Goal: Information Seeking & Learning: Learn about a topic

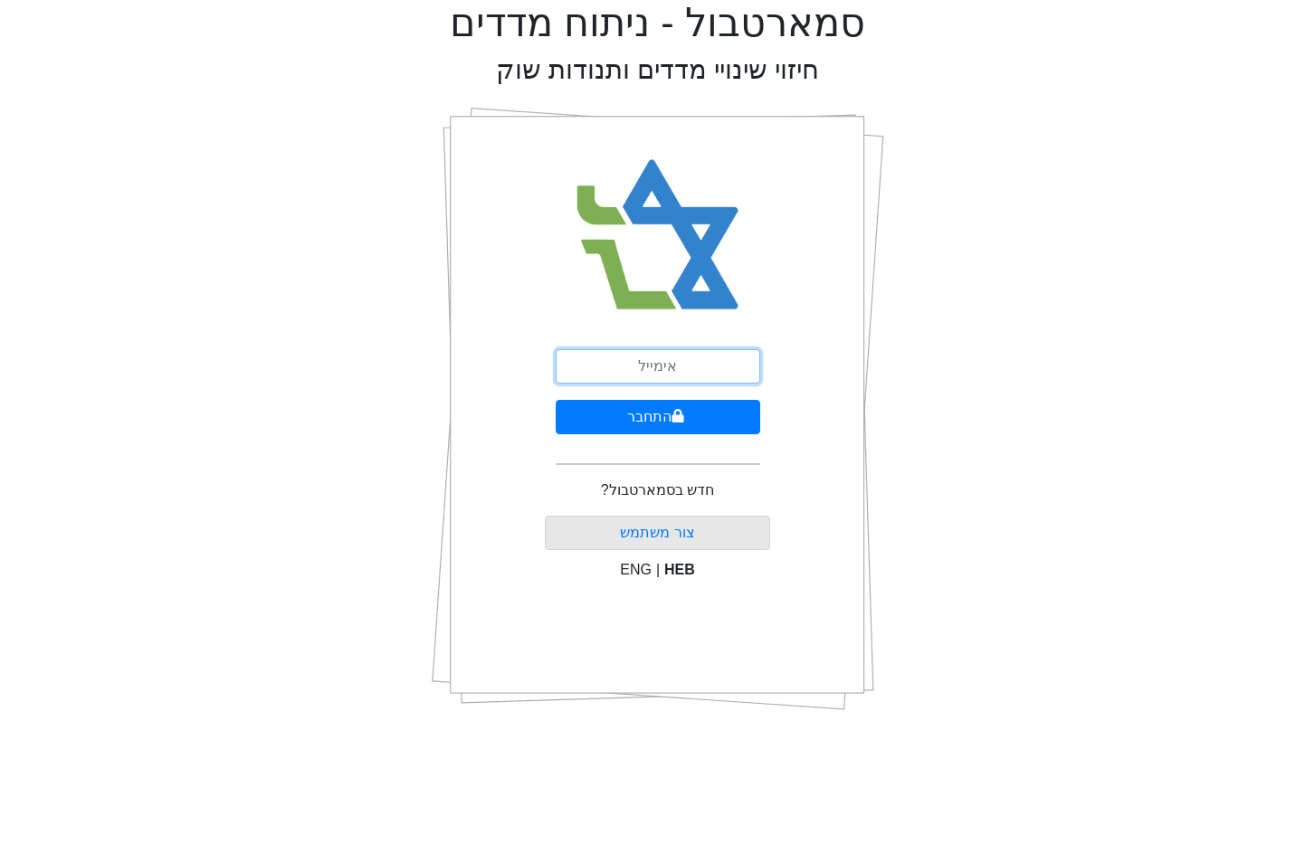
click at [647, 370] on input "email" at bounding box center [658, 366] width 205 height 34
type input "[EMAIL_ADDRESS][DOMAIN_NAME]"
click at [645, 415] on button "התחבר" at bounding box center [658, 417] width 205 height 34
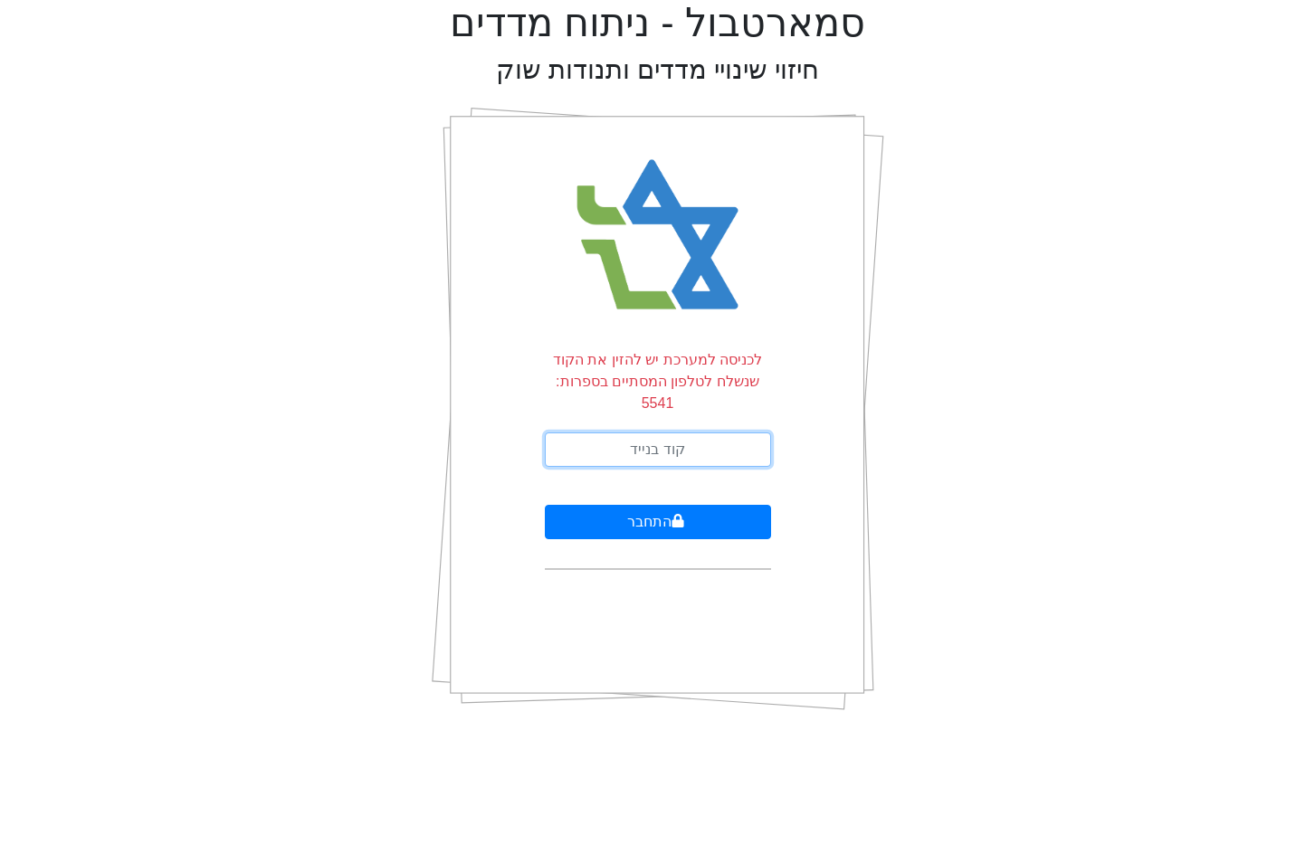
click at [639, 435] on input "text" at bounding box center [658, 450] width 226 height 34
type input "924973"
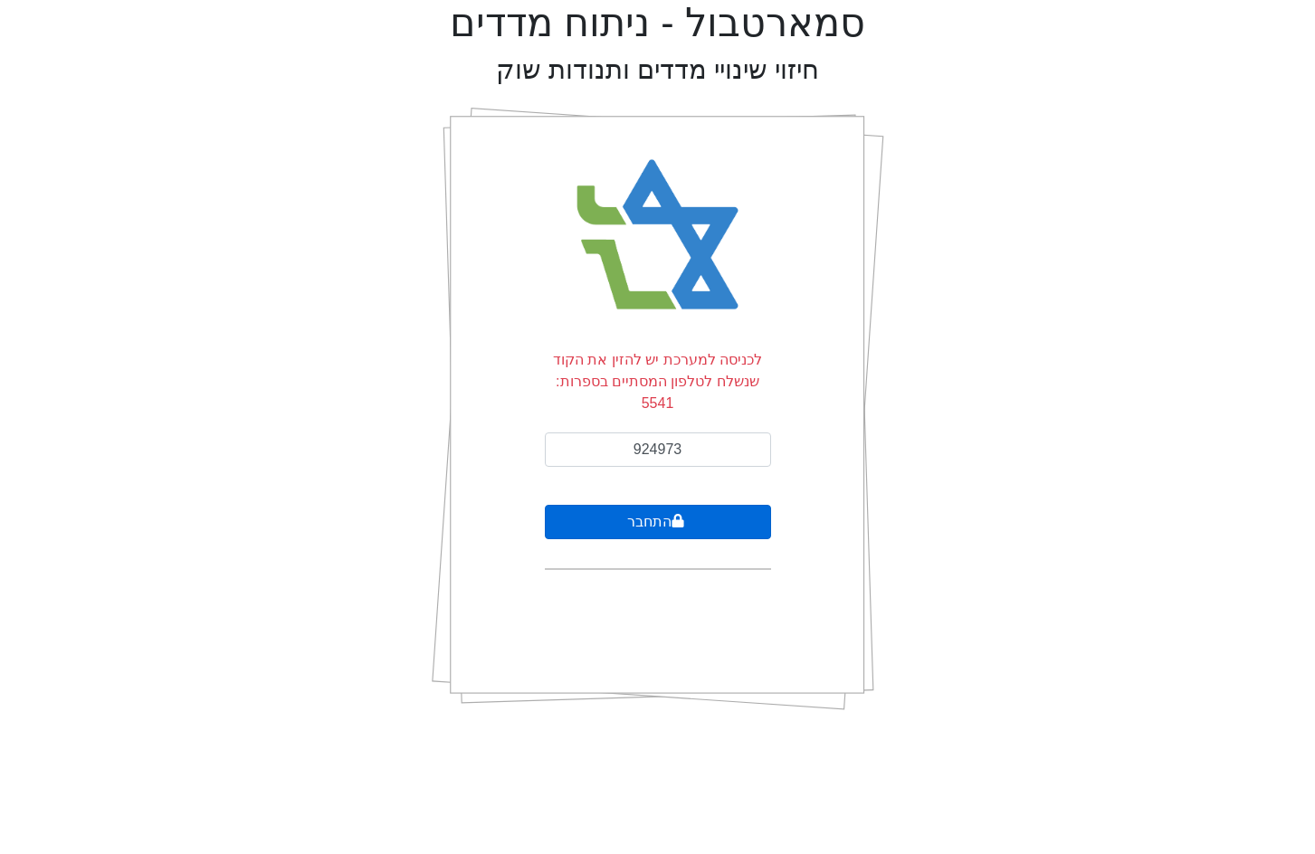
click at [604, 505] on button "התחבר" at bounding box center [658, 522] width 226 height 34
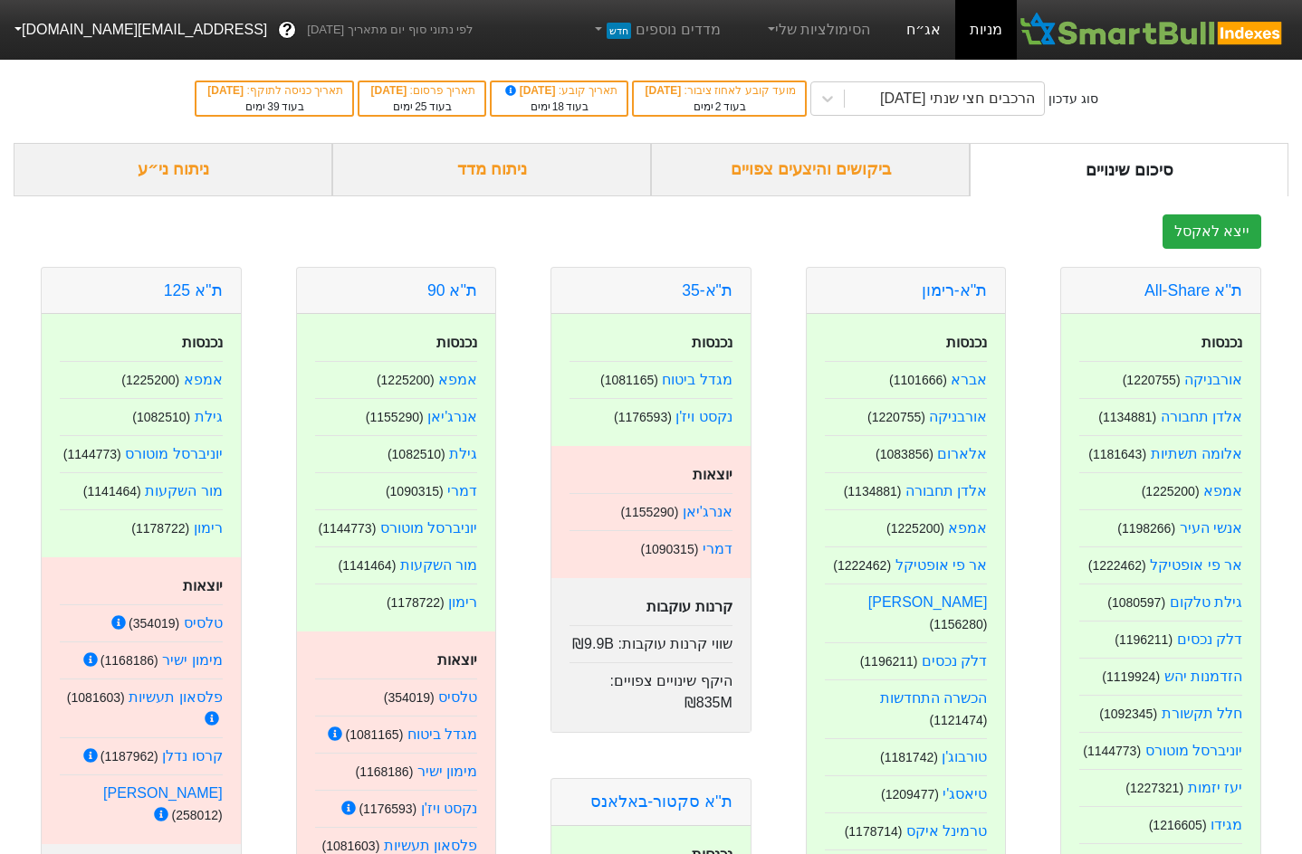
click at [947, 20] on link "אג״ח" at bounding box center [923, 30] width 63 height 60
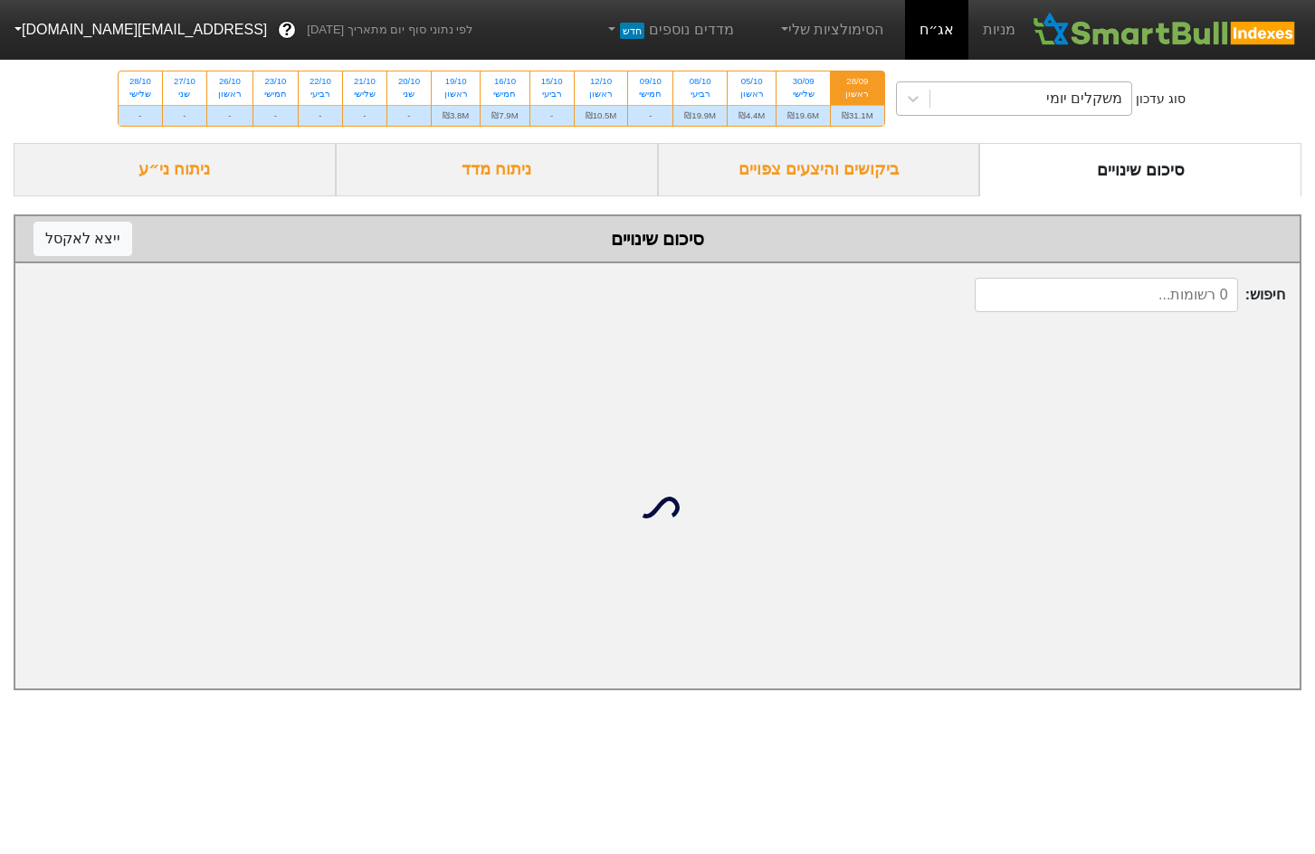
click at [955, 100] on div "משקלים יומי" at bounding box center [1032, 98] width 202 height 33
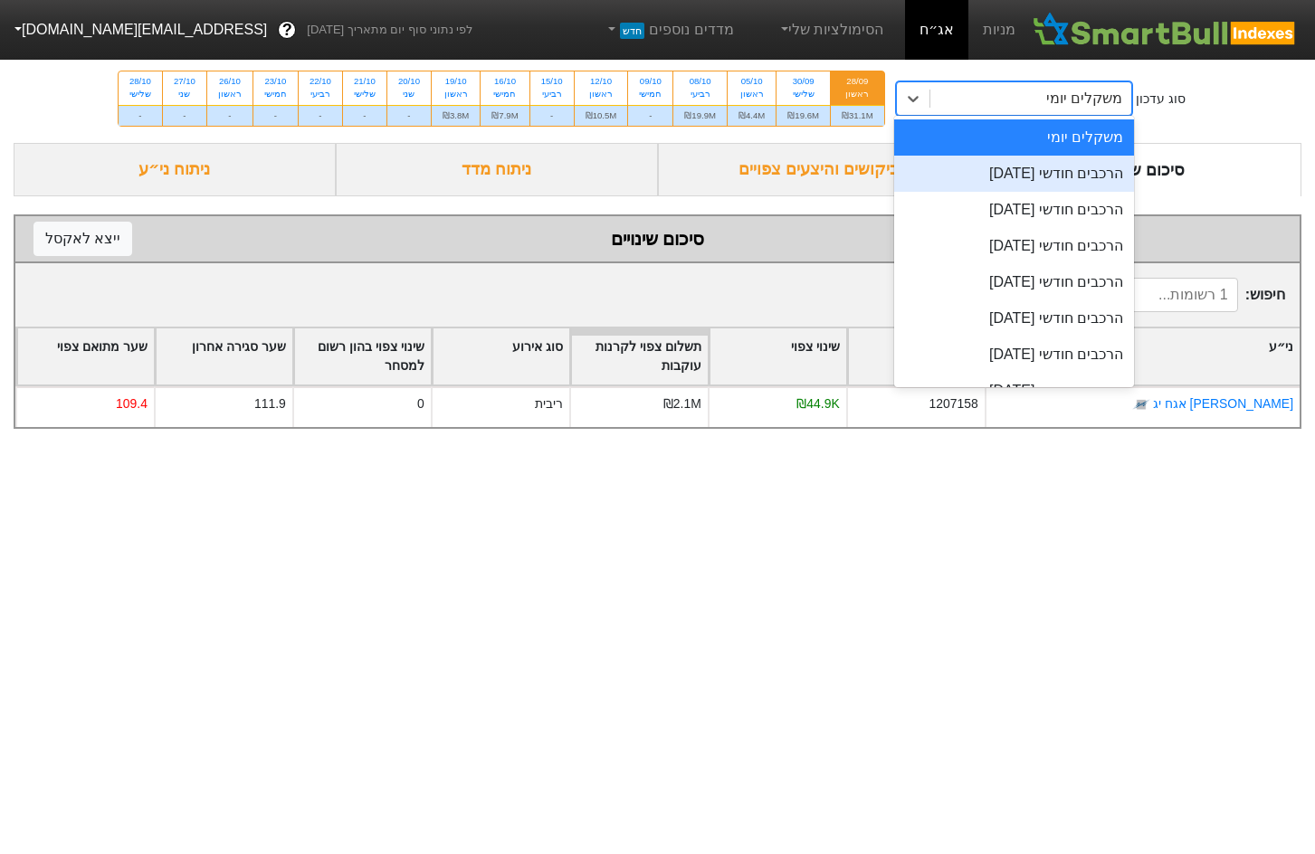
click at [975, 174] on div "הרכבים חודשי [DATE]" at bounding box center [1014, 174] width 241 height 36
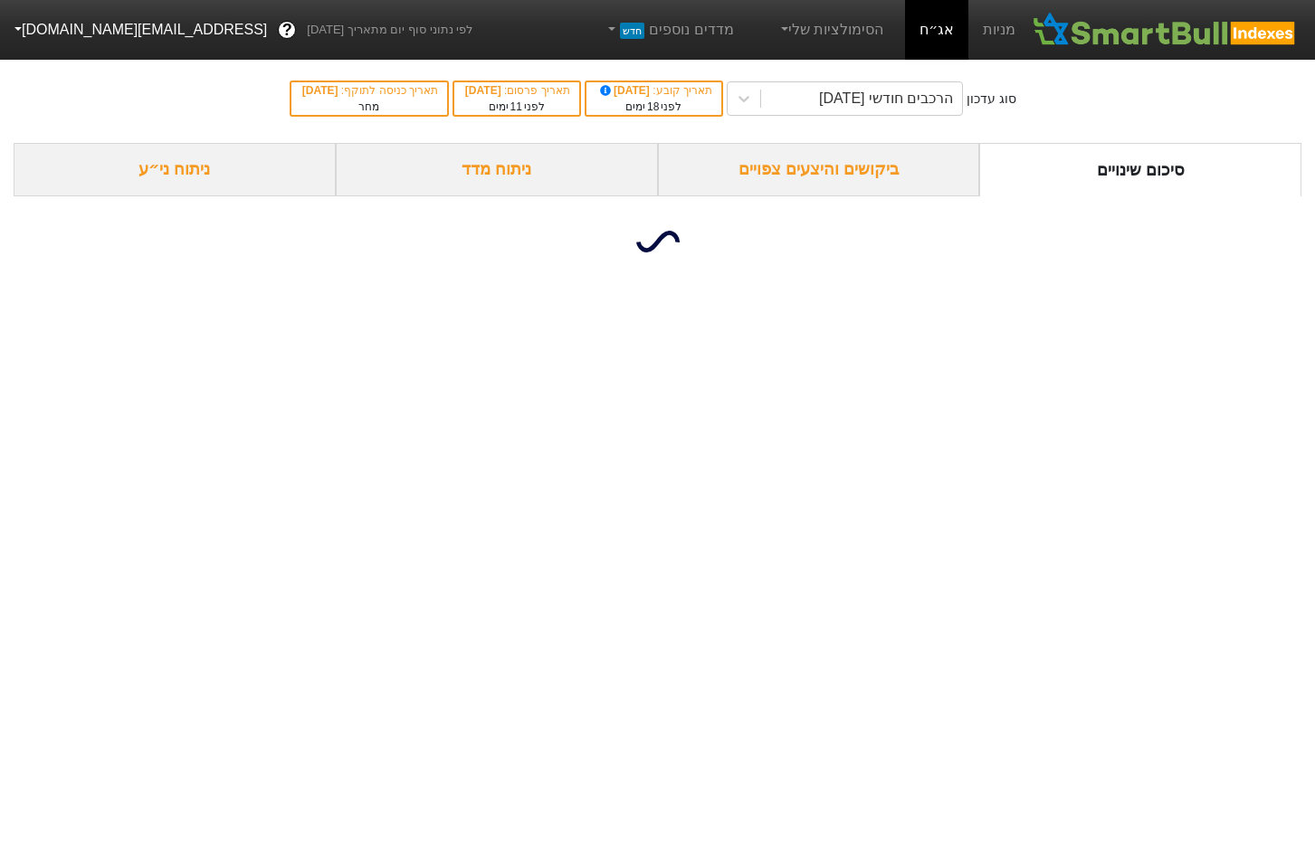
click at [791, 183] on div "ביקושים והיצעים צפויים" at bounding box center [819, 169] width 322 height 53
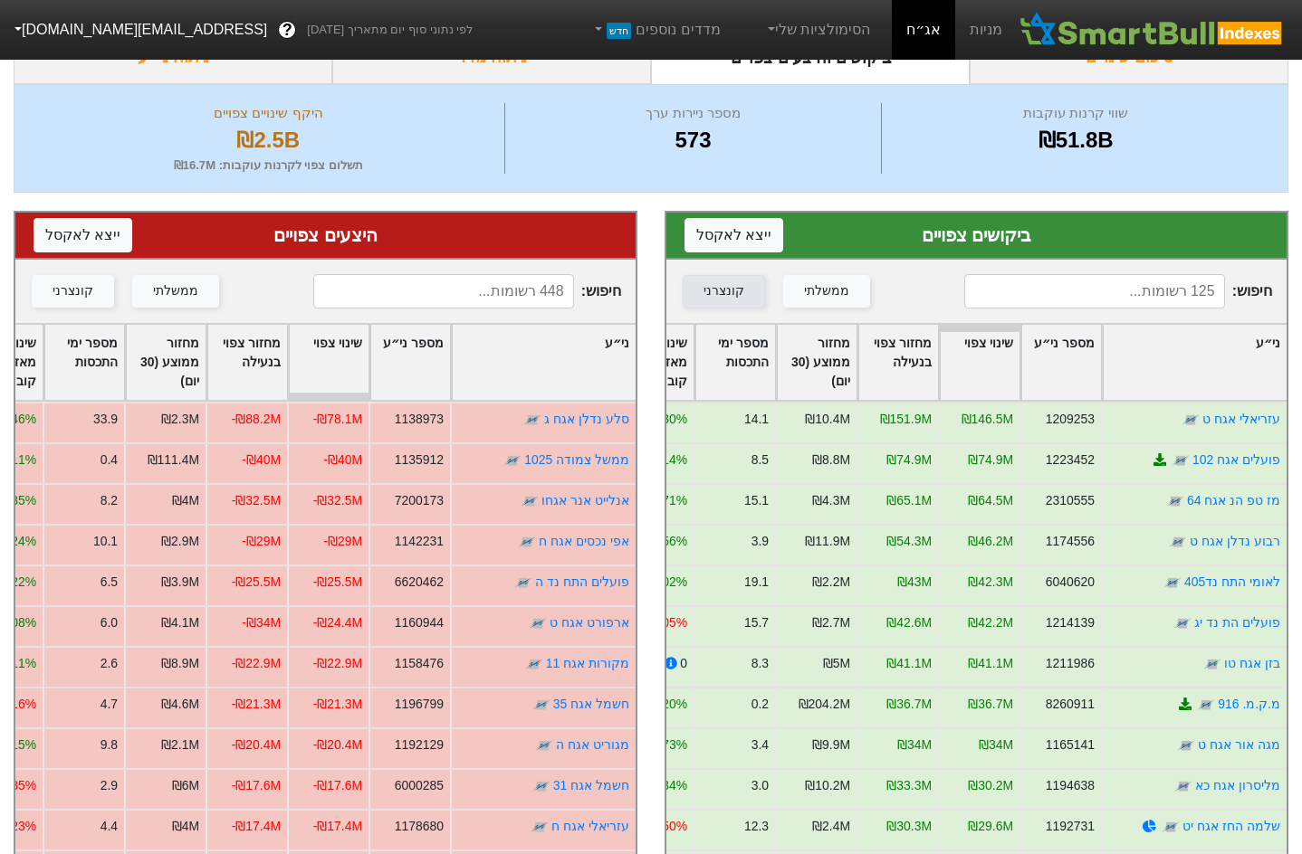
scroll to position [181, 0]
